Goal: Check status: Check status

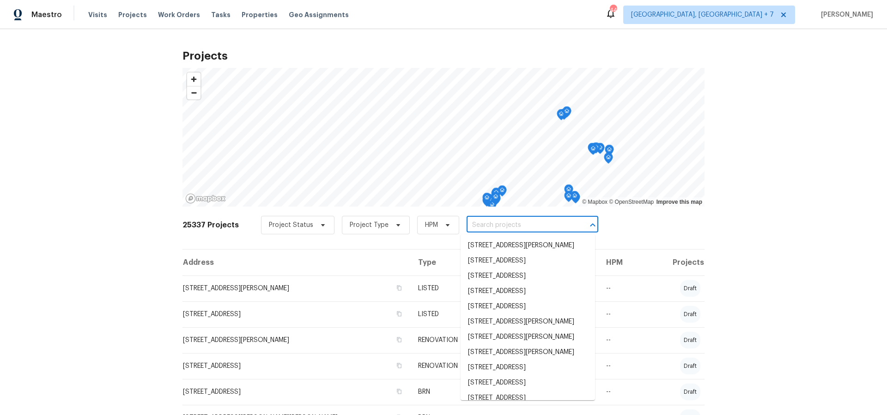
click at [487, 222] on input "text" at bounding box center [520, 225] width 106 height 14
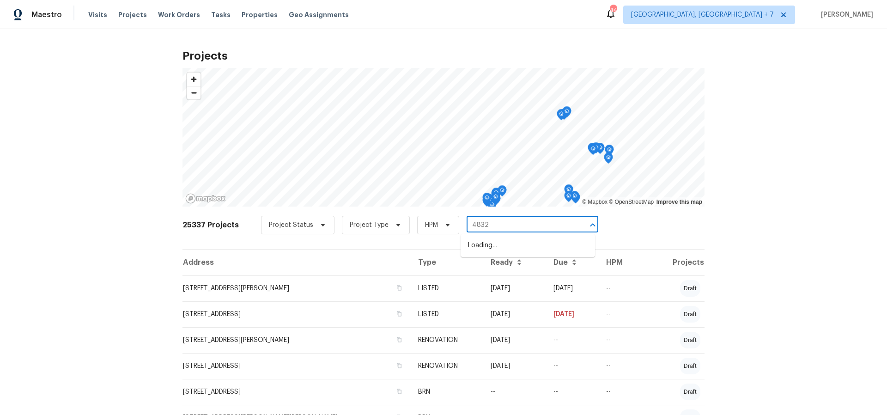
type input "4832 v"
click at [501, 245] on li "[STREET_ADDRESS][PERSON_NAME]" at bounding box center [528, 245] width 135 height 15
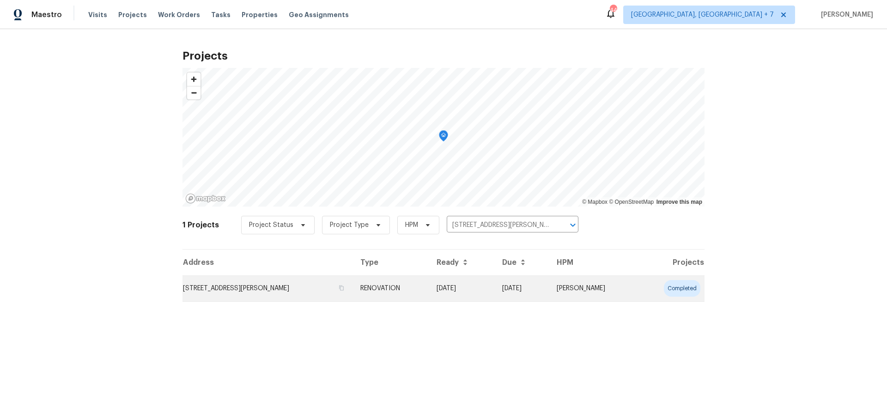
click at [237, 285] on td "[STREET_ADDRESS][PERSON_NAME]" at bounding box center [268, 288] width 171 height 26
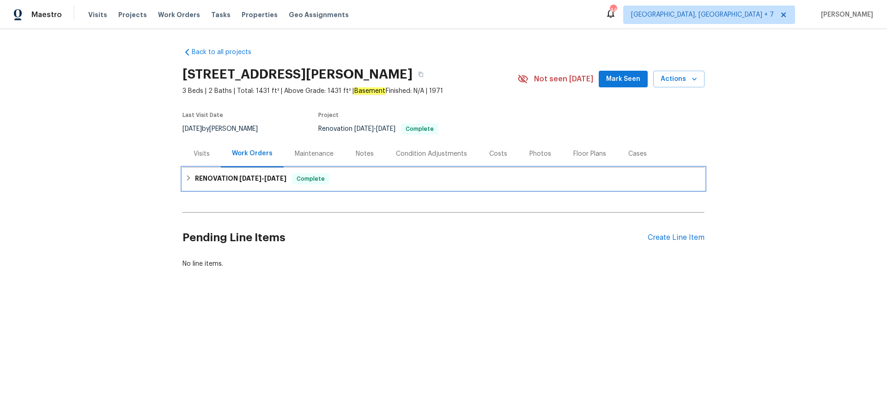
click at [224, 179] on h6 "RENOVATION [DATE] - [DATE]" at bounding box center [241, 178] width 92 height 11
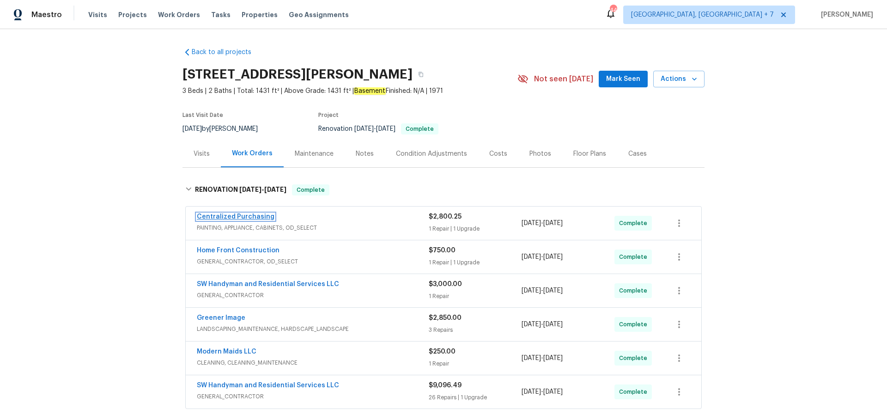
click at [250, 214] on link "Centralized Purchasing" at bounding box center [236, 217] width 78 height 6
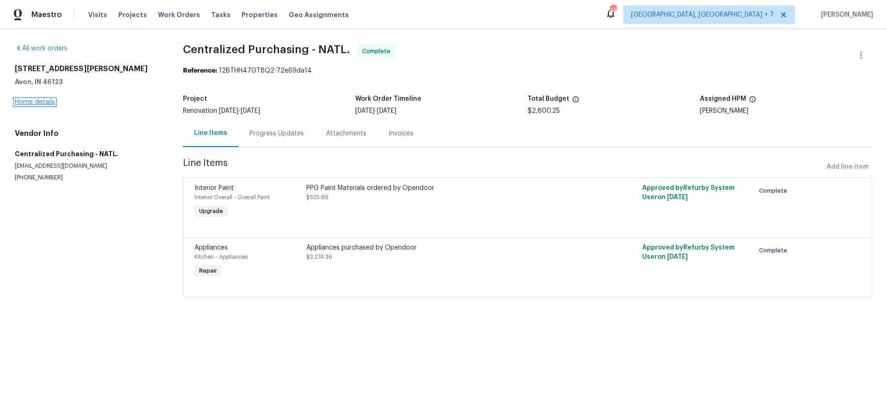
click at [37, 103] on link "Home details" at bounding box center [35, 102] width 40 height 6
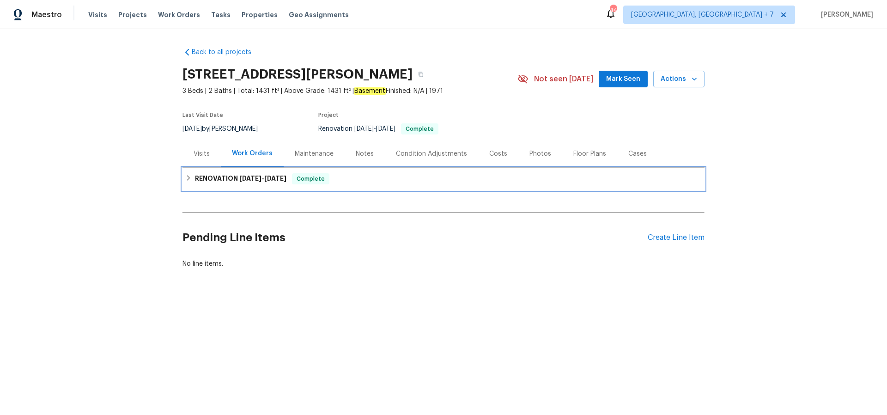
click at [243, 177] on span "[DATE]" at bounding box center [250, 178] width 22 height 6
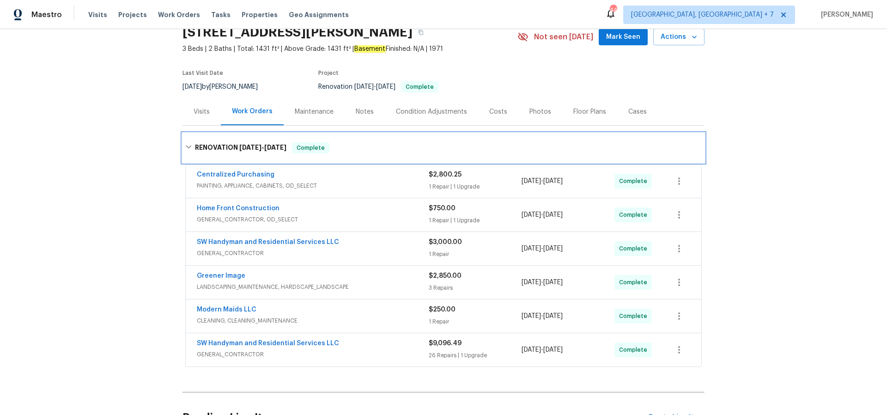
scroll to position [48, 0]
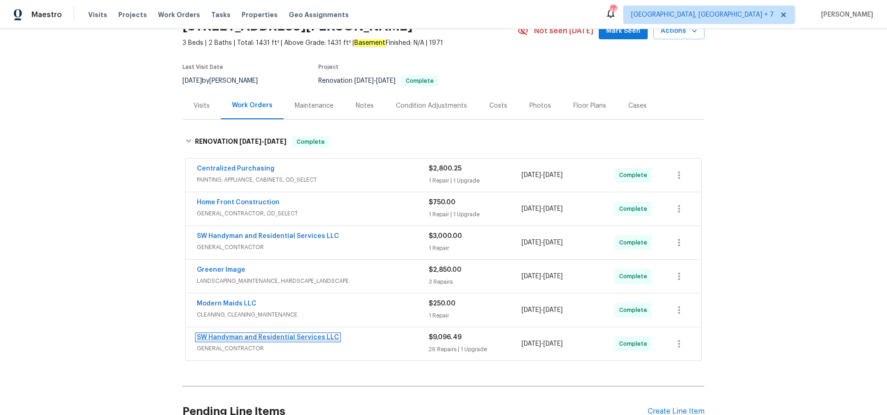
click at [313, 338] on link "SW Handyman and Residential Services LLC" at bounding box center [268, 337] width 142 height 6
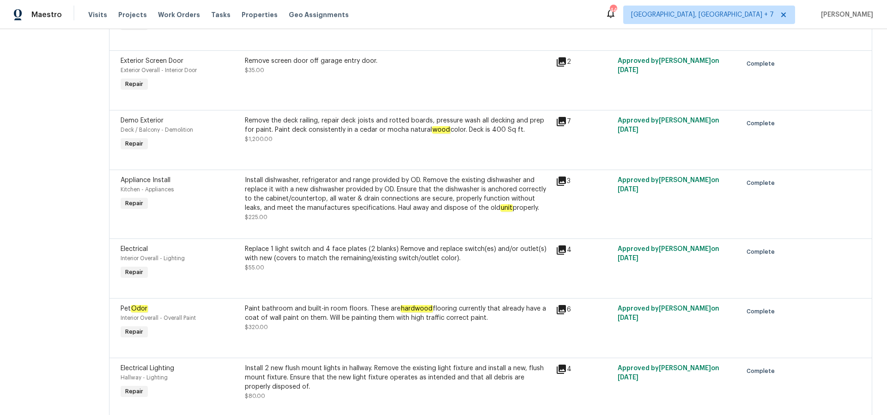
scroll to position [1282, 0]
click at [562, 309] on icon at bounding box center [561, 308] width 9 height 9
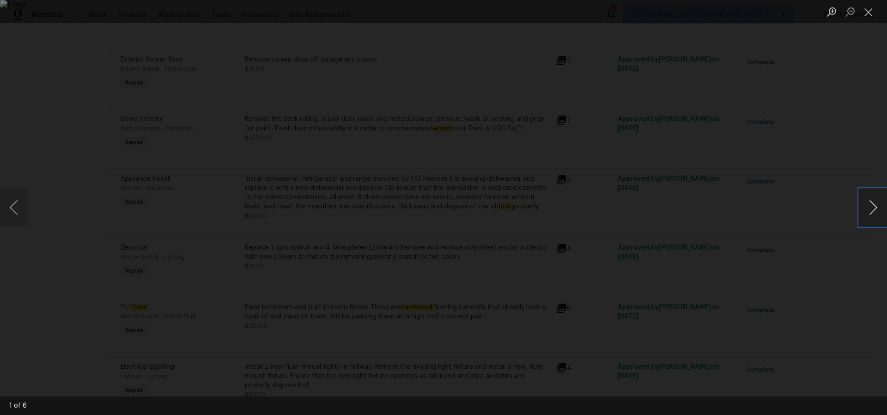
click at [875, 206] on button "Next image" at bounding box center [874, 207] width 28 height 37
click at [873, 15] on button "Close lightbox" at bounding box center [869, 12] width 18 height 16
